Goal: Information Seeking & Learning: Check status

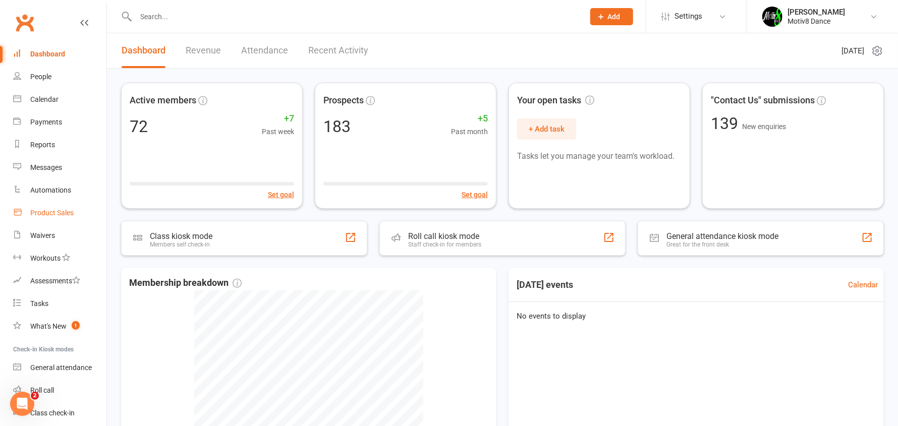
click at [74, 212] on link "Product Sales" at bounding box center [59, 213] width 93 height 23
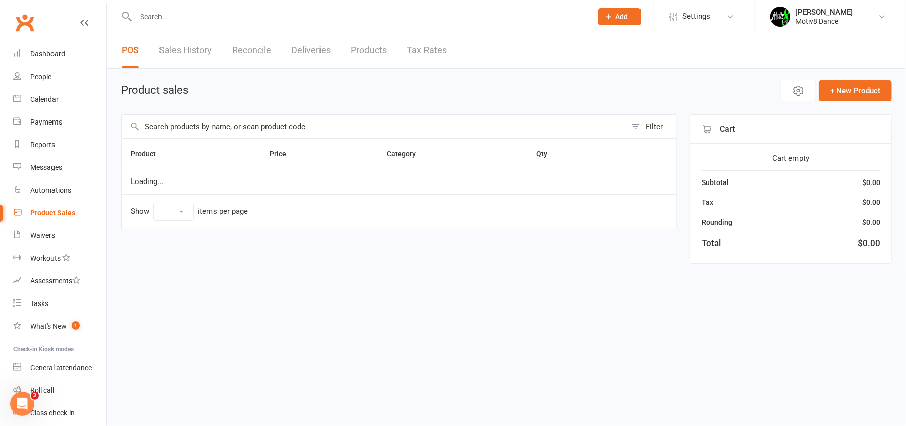
select select "10"
click at [187, 46] on link "Sales History" at bounding box center [185, 50] width 53 height 35
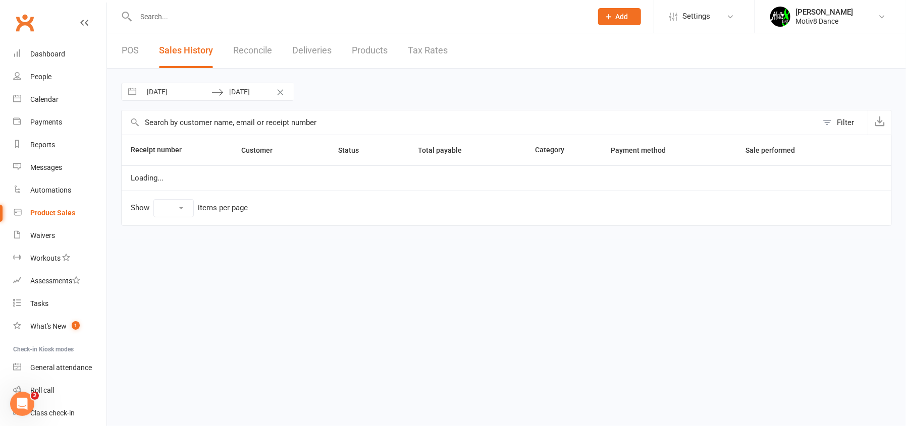
select select "100"
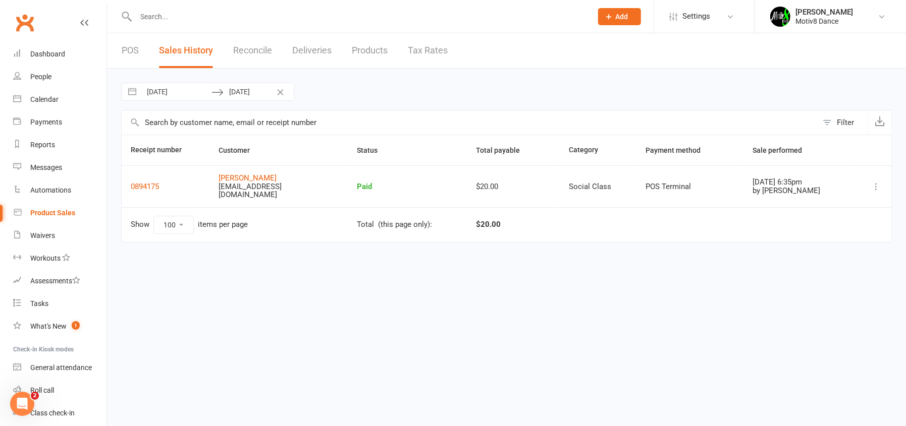
click at [191, 90] on input "[DATE]" at bounding box center [176, 91] width 70 height 17
select select "7"
select select "2025"
select select "8"
select select "2025"
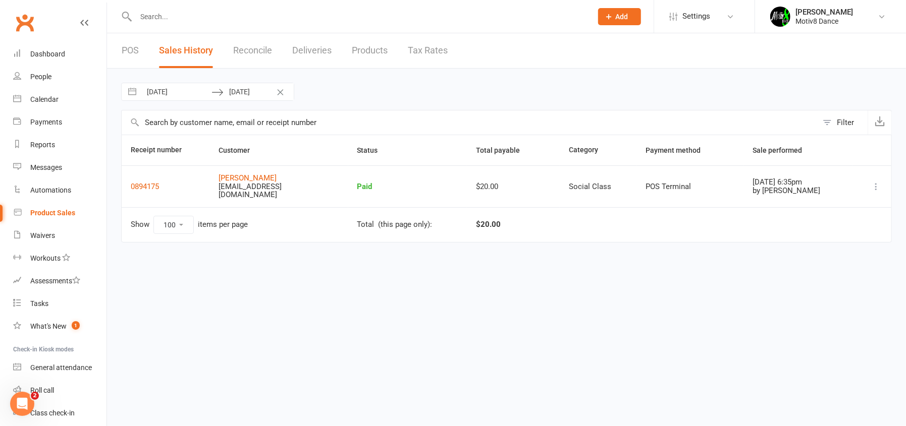
select select "9"
select select "2025"
select select "10"
select select "2025"
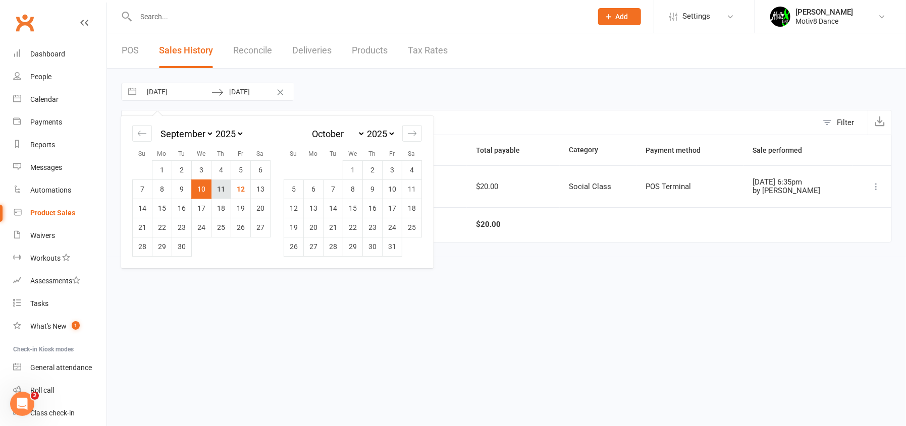
click at [220, 185] on td "11" at bounding box center [221, 189] width 20 height 19
type input "[DATE]"
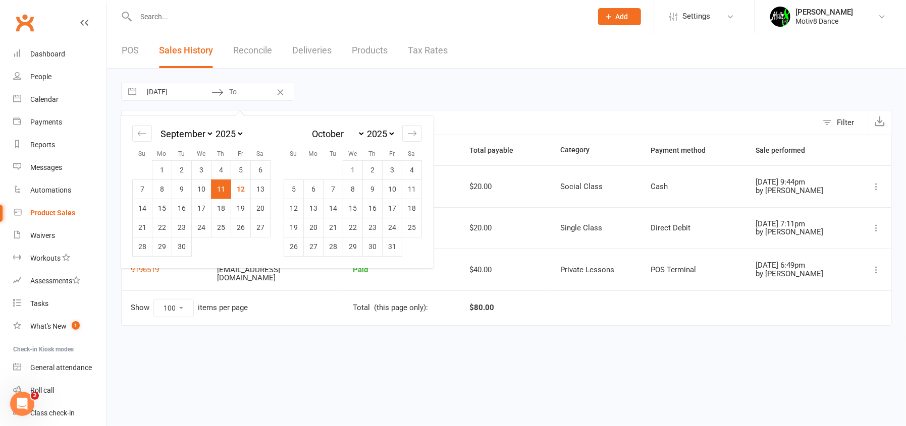
click at [220, 185] on td "11" at bounding box center [221, 189] width 20 height 19
type input "[DATE]"
